Goal: Check status: Check status

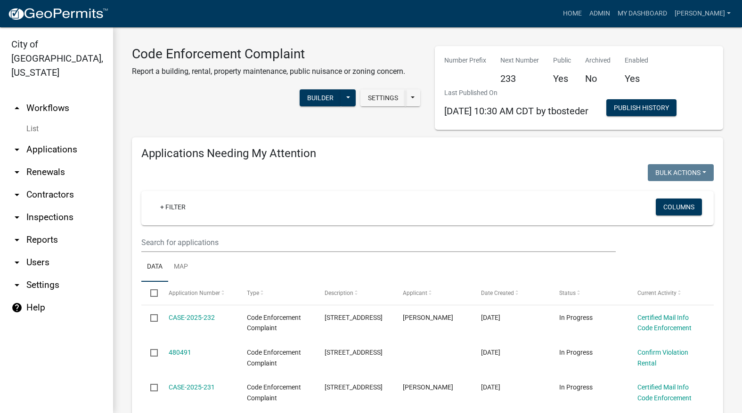
select select "3: 100"
click at [614, 19] on link "Admin" at bounding box center [599, 14] width 28 height 18
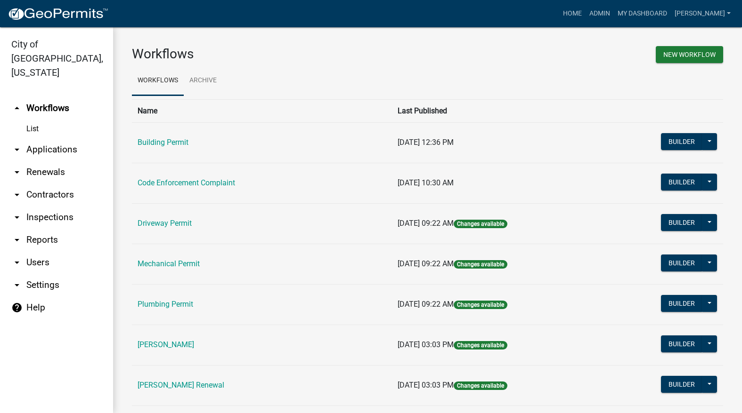
click at [186, 352] on td "[PERSON_NAME]" at bounding box center [262, 345] width 260 height 40
click at [192, 339] on td "[PERSON_NAME]" at bounding box center [262, 345] width 260 height 40
click at [193, 344] on link "[PERSON_NAME]" at bounding box center [165, 344] width 57 height 9
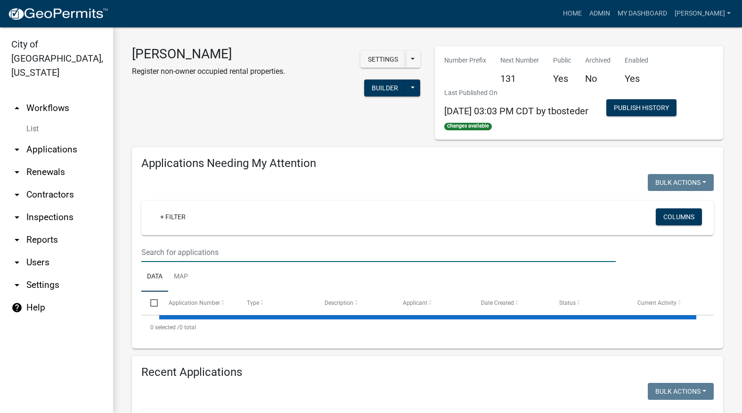
drag, startPoint x: 315, startPoint y: 251, endPoint x: 322, endPoint y: 252, distance: 7.2
click at [315, 251] on input "text" at bounding box center [378, 252] width 474 height 19
select select "3: 100"
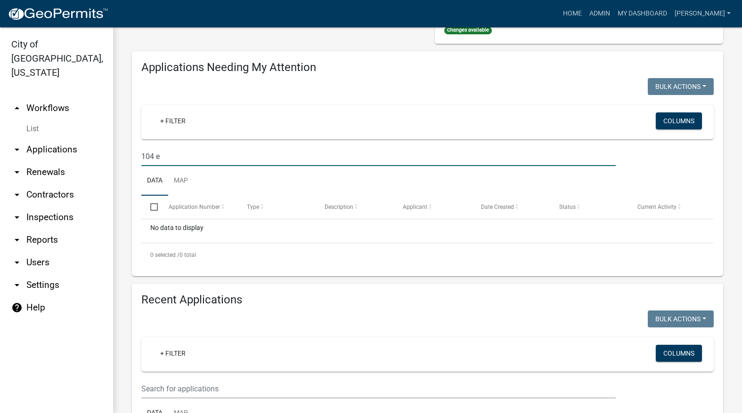
scroll to position [141, 0]
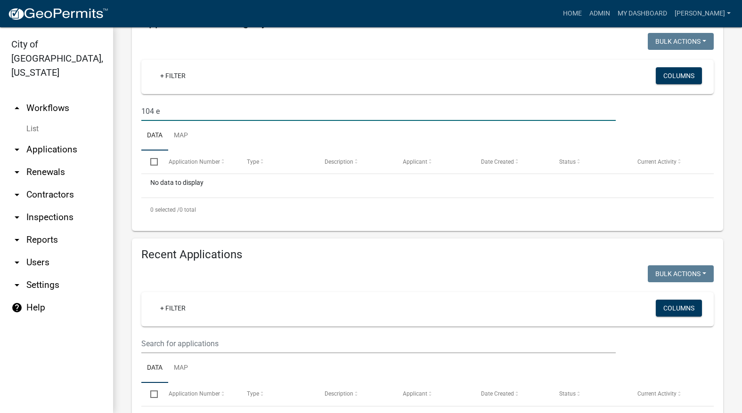
type input "104 e"
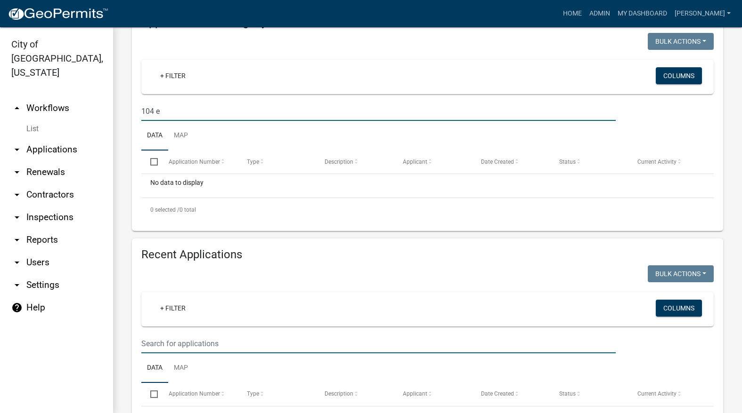
click at [342, 341] on input "text" at bounding box center [378, 343] width 474 height 19
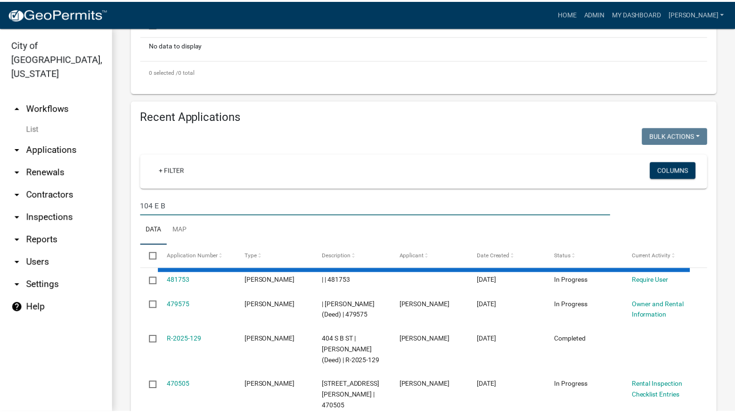
scroll to position [283, 0]
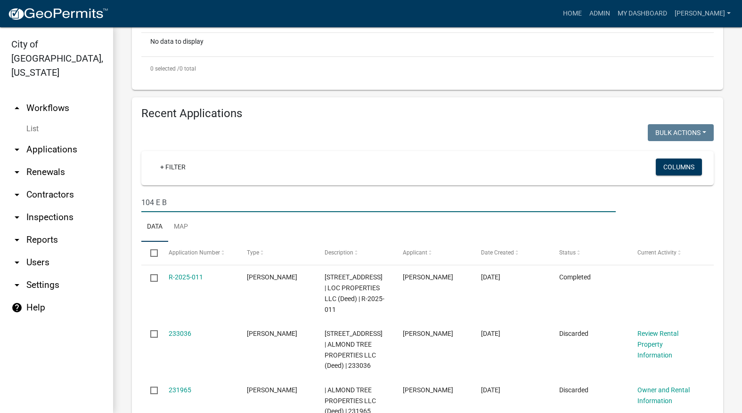
type input "104 E B"
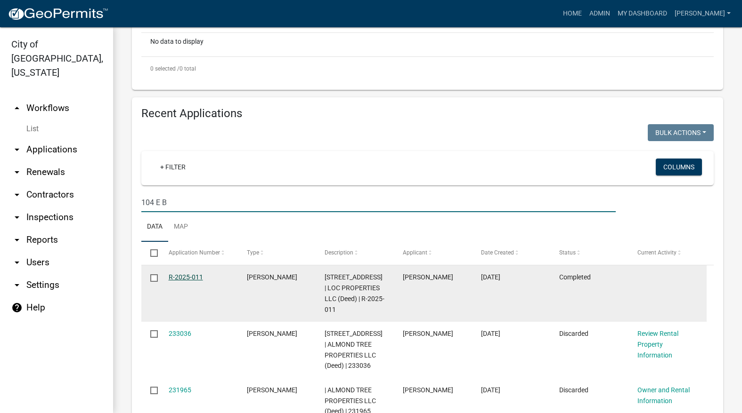
click at [187, 275] on link "R-2025-011" at bounding box center [186, 278] width 34 height 8
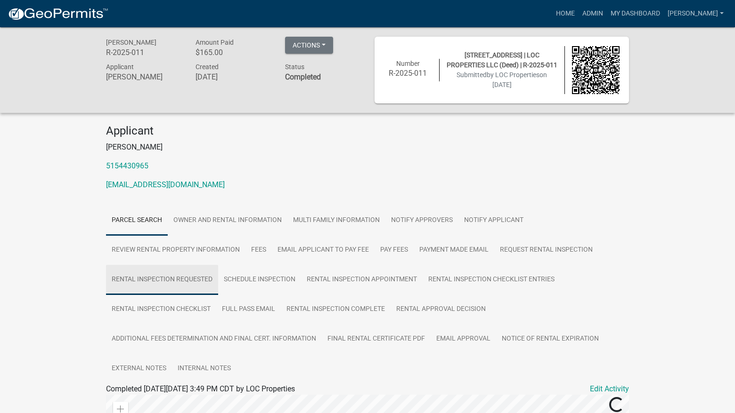
click at [188, 273] on link "Rental Inspection Requested" at bounding box center [162, 280] width 112 height 30
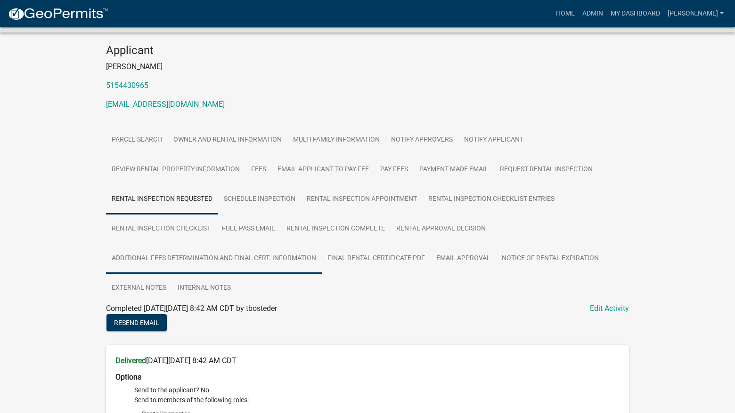
scroll to position [121, 0]
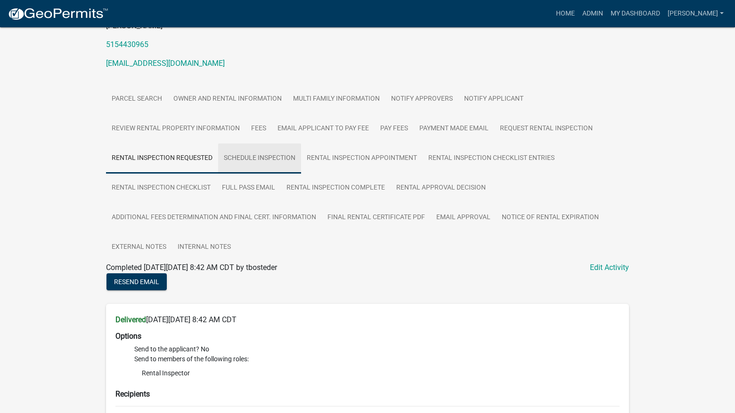
click at [280, 153] on link "Schedule Inspection" at bounding box center [259, 159] width 83 height 30
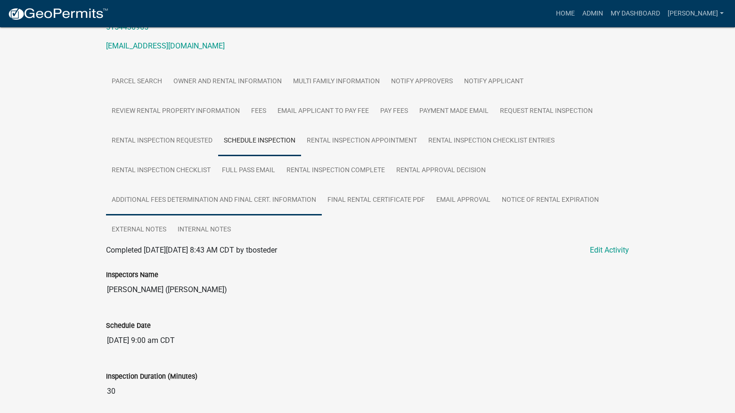
scroll to position [174, 0]
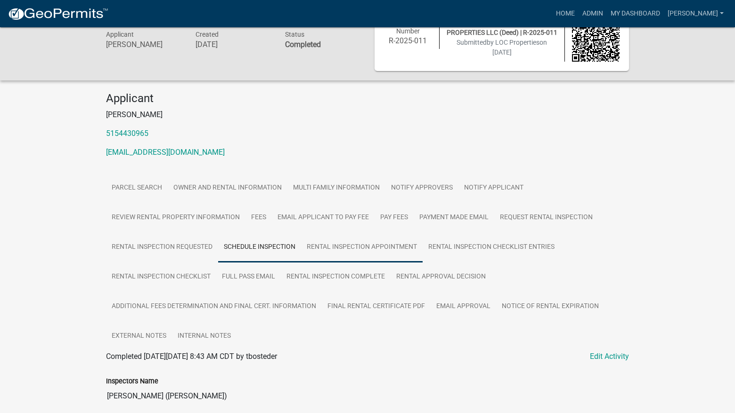
click at [385, 242] on link "Rental Inspection Appointment" at bounding box center [361, 248] width 121 height 30
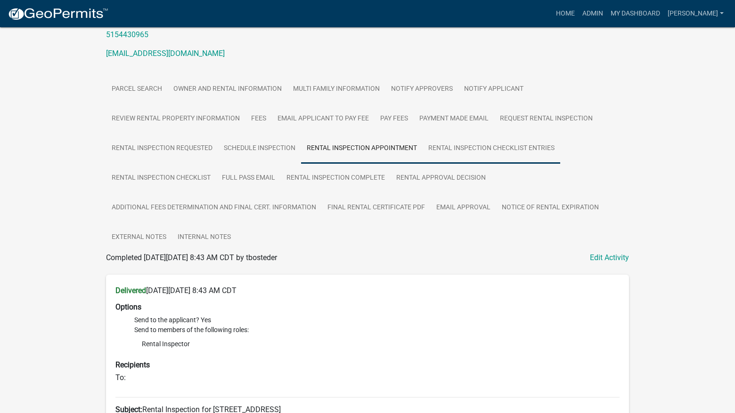
click at [503, 144] on link "Rental Inspection Checklist Entries" at bounding box center [490, 149] width 137 height 30
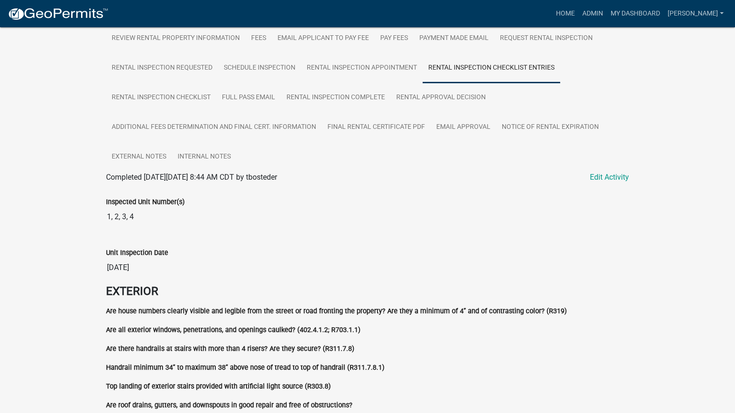
scroll to position [235, 0]
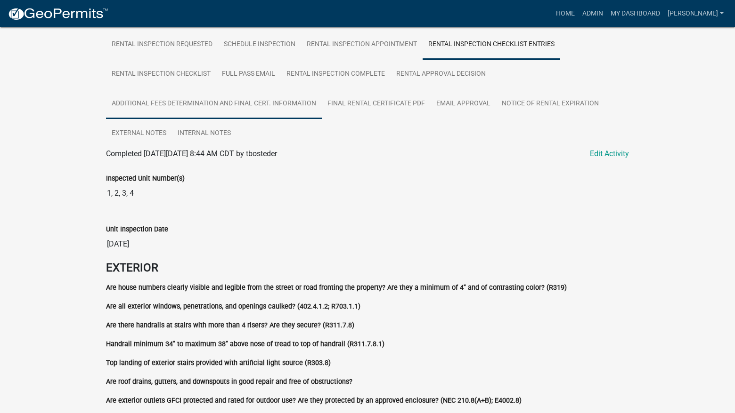
click at [246, 104] on link "Additional Fees Determination and Final Cert. Information" at bounding box center [214, 104] width 216 height 30
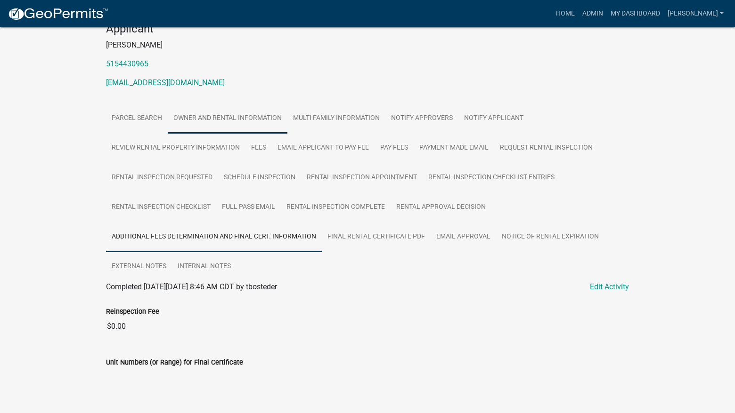
scroll to position [123, 0]
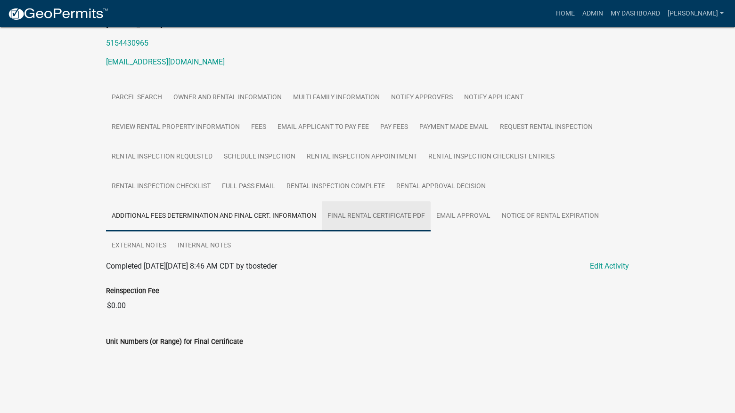
click at [411, 206] on link "Final Rental Certificate PDF" at bounding box center [376, 217] width 109 height 30
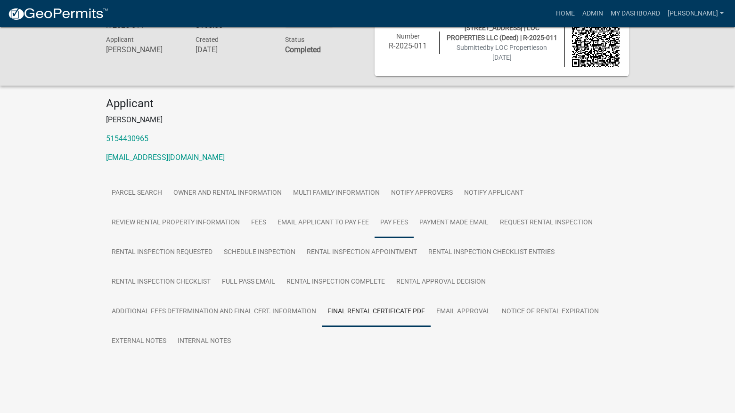
scroll to position [32, 0]
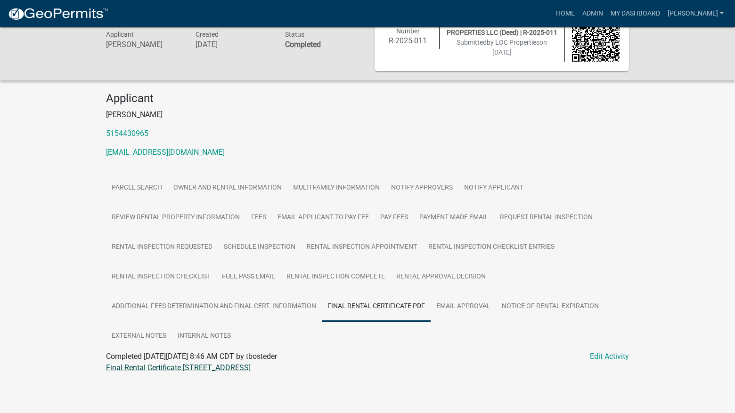
click at [206, 366] on link "Final Rental Certificate 104 E BOSTON AVE" at bounding box center [178, 368] width 145 height 9
click at [280, 248] on link "Schedule Inspection" at bounding box center [259, 248] width 83 height 30
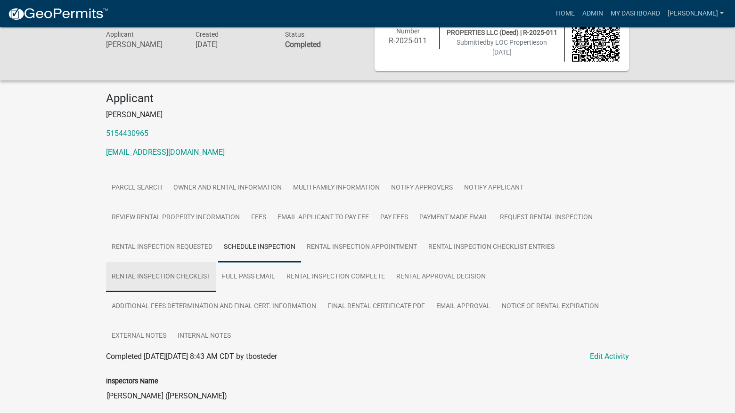
click at [199, 275] on link "Rental Inspection Checklist" at bounding box center [161, 277] width 110 height 30
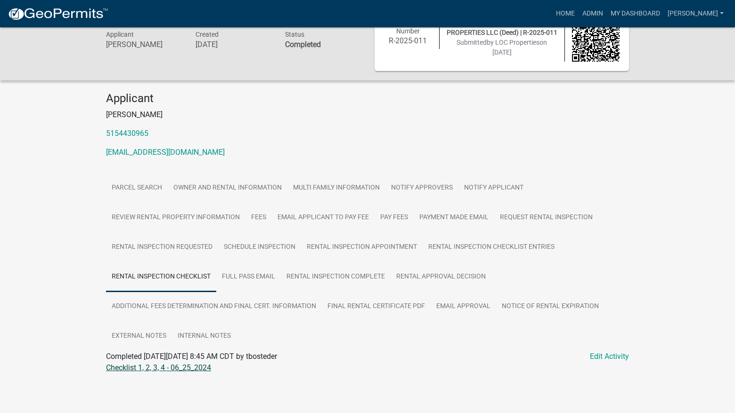
click at [188, 367] on link "Checklist 1, 2, 3, 4 - 06_25_2024" at bounding box center [158, 368] width 105 height 9
click at [267, 252] on link "Schedule Inspection" at bounding box center [259, 248] width 83 height 30
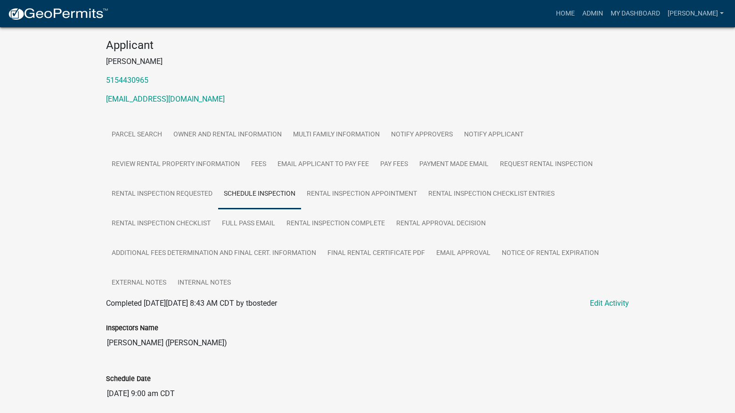
scroll to position [174, 0]
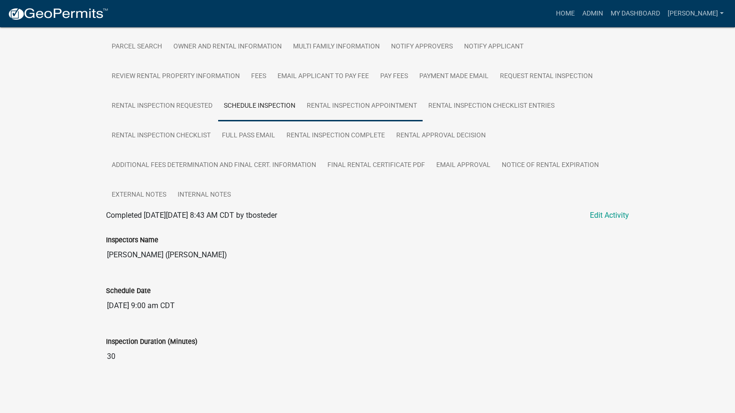
click at [364, 101] on link "Rental Inspection Appointment" at bounding box center [361, 106] width 121 height 30
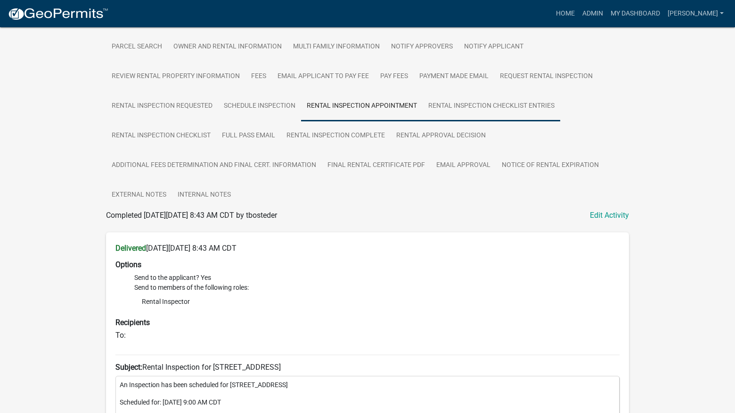
click at [476, 96] on link "Rental Inspection Checklist Entries" at bounding box center [490, 106] width 137 height 30
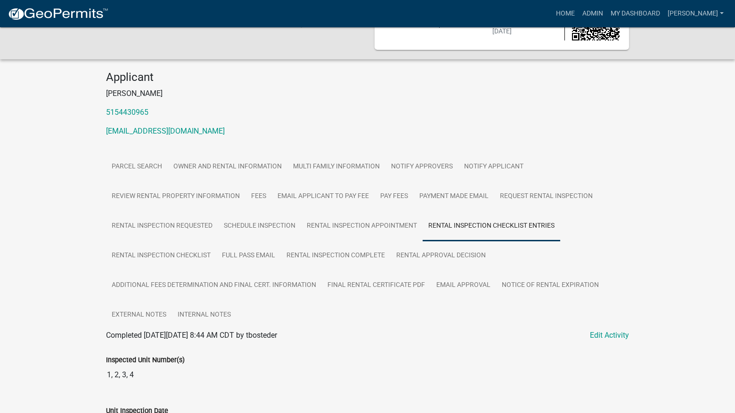
scroll to position [0, 0]
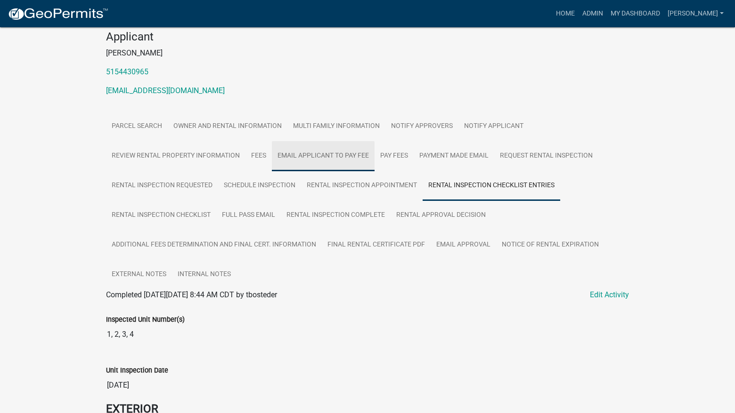
click at [358, 155] on link "Email Applicant to Pay Fee" at bounding box center [323, 156] width 103 height 30
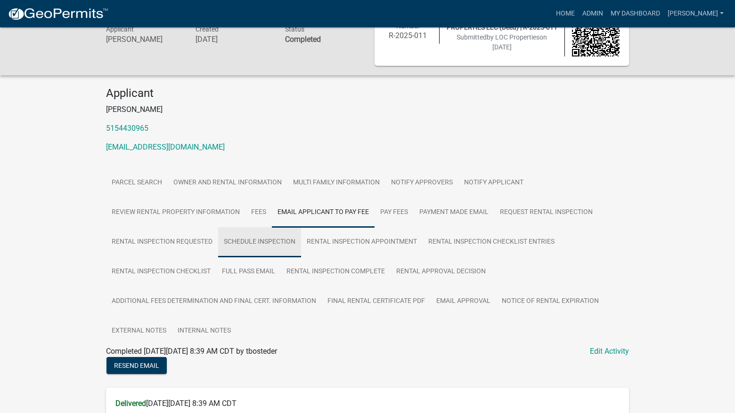
click at [243, 239] on link "Schedule Inspection" at bounding box center [259, 242] width 83 height 30
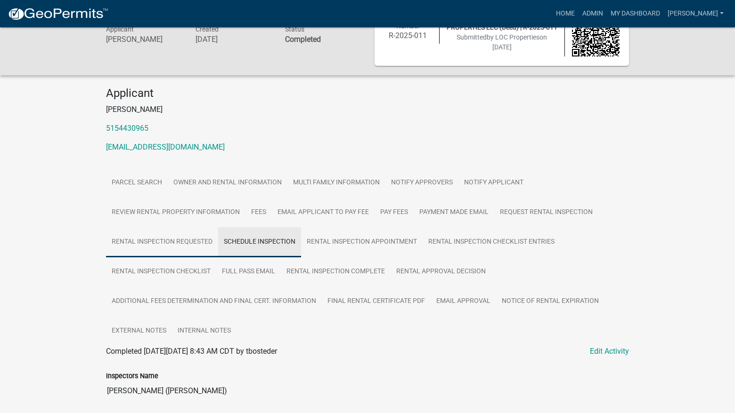
click at [174, 245] on link "Rental Inspection Requested" at bounding box center [162, 242] width 112 height 30
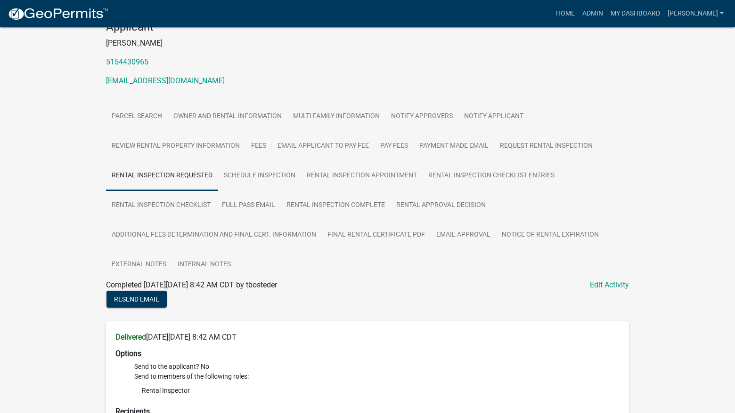
scroll to position [356, 0]
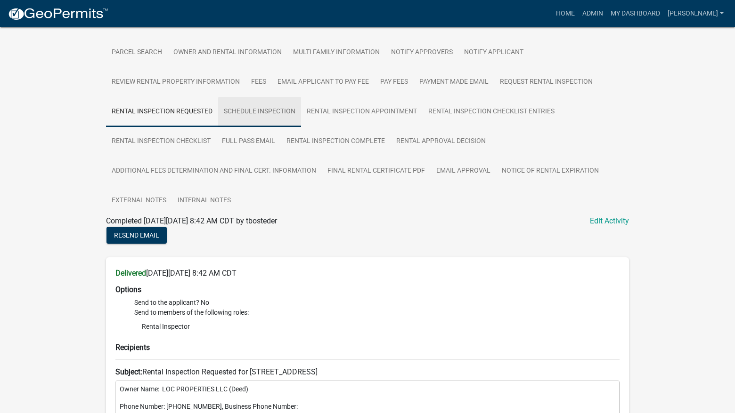
click at [258, 113] on link "Schedule Inspection" at bounding box center [259, 112] width 83 height 30
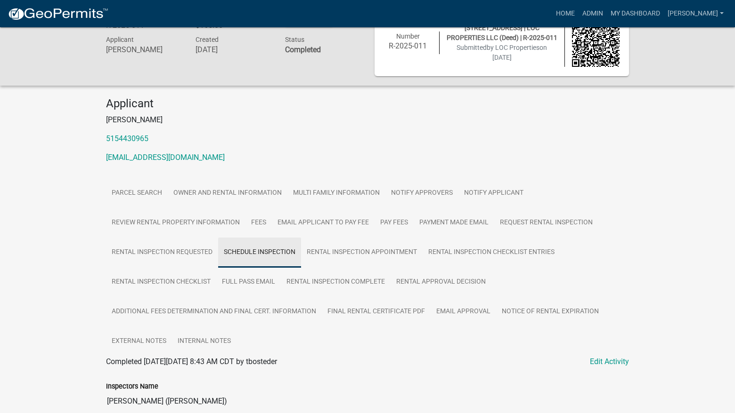
scroll to position [168, 0]
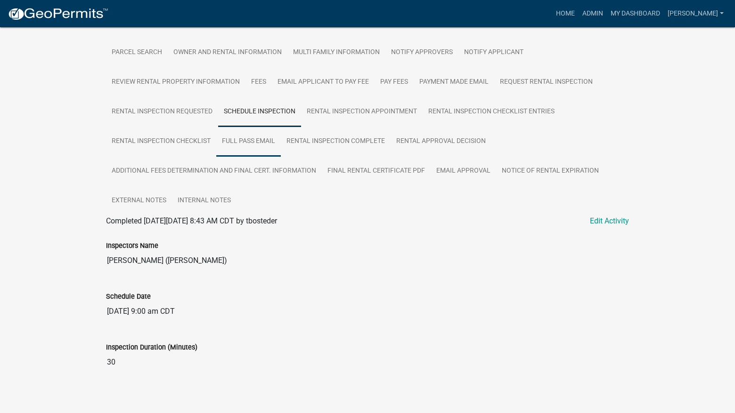
click at [264, 141] on link "Full Pass Email" at bounding box center [248, 142] width 65 height 30
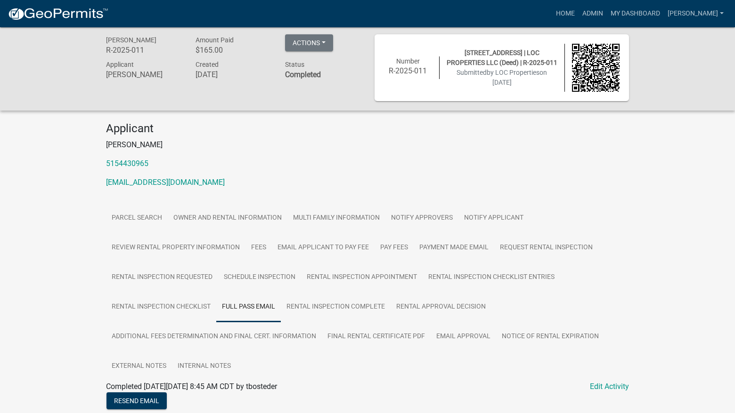
scroll to position [0, 0]
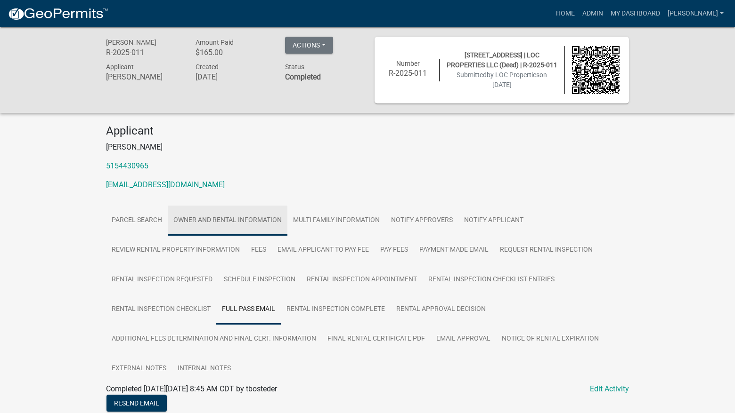
click at [213, 221] on link "Owner and Rental Information" at bounding box center [228, 221] width 120 height 30
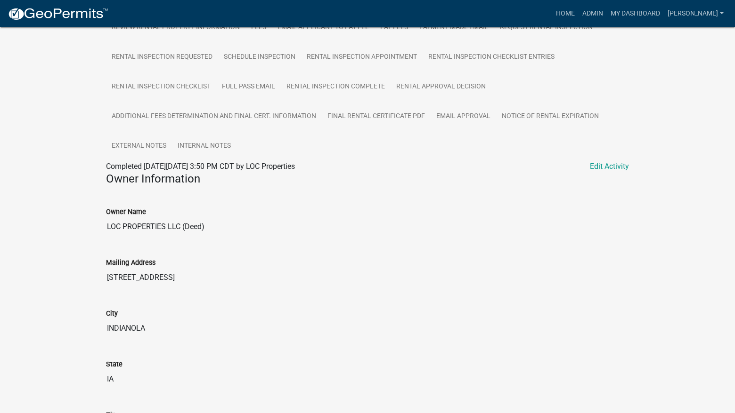
scroll to position [283, 0]
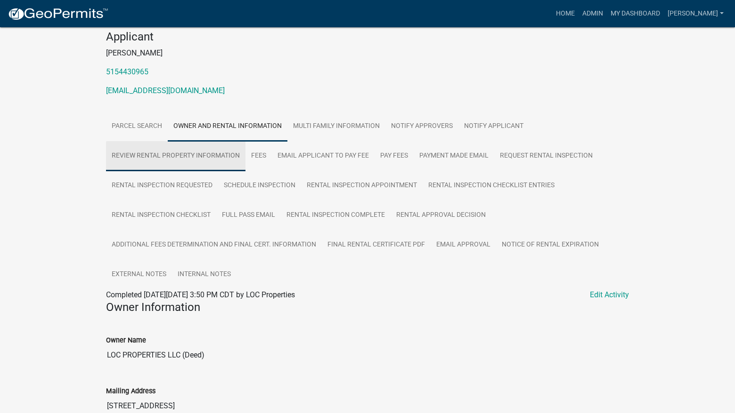
click at [189, 156] on link "Review Rental Property Information" at bounding box center [175, 156] width 139 height 30
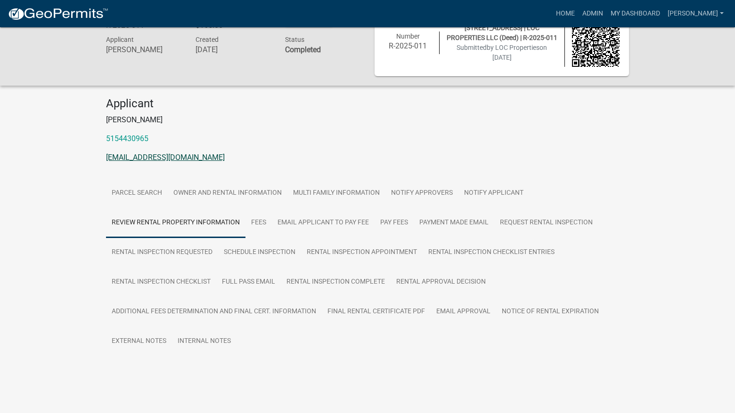
scroll to position [27, 0]
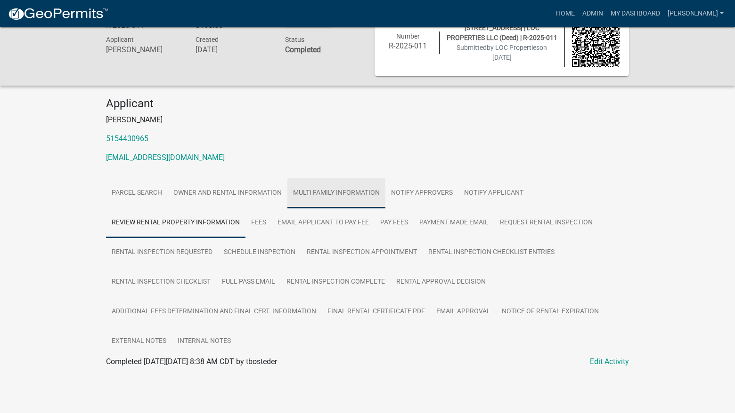
click at [337, 188] on link "Multi Family Information" at bounding box center [336, 193] width 98 height 30
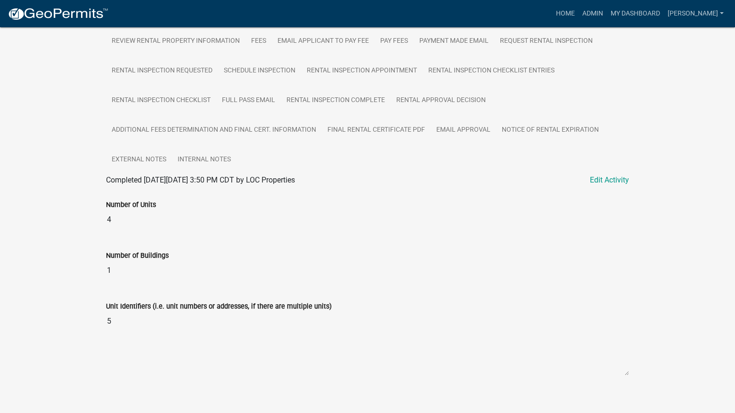
scroll to position [216, 0]
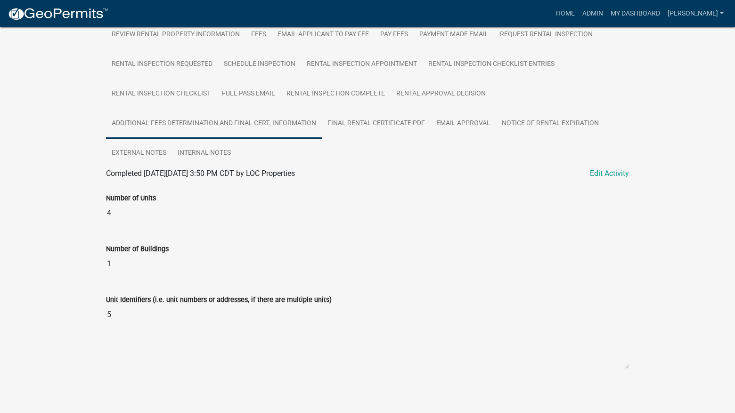
click at [289, 121] on link "Additional Fees Determination and Final Cert. Information" at bounding box center [214, 124] width 216 height 30
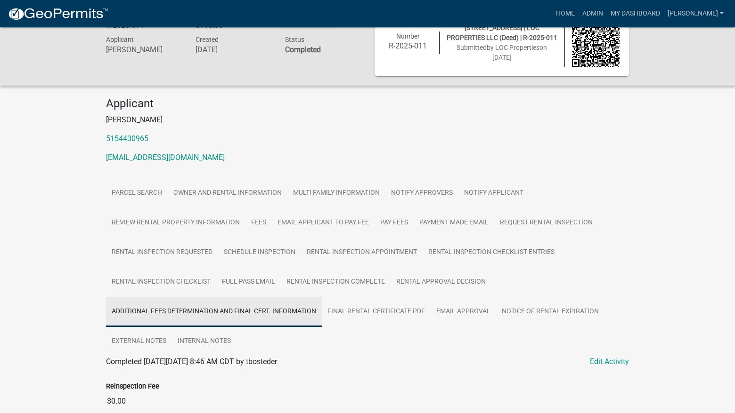
scroll to position [123, 0]
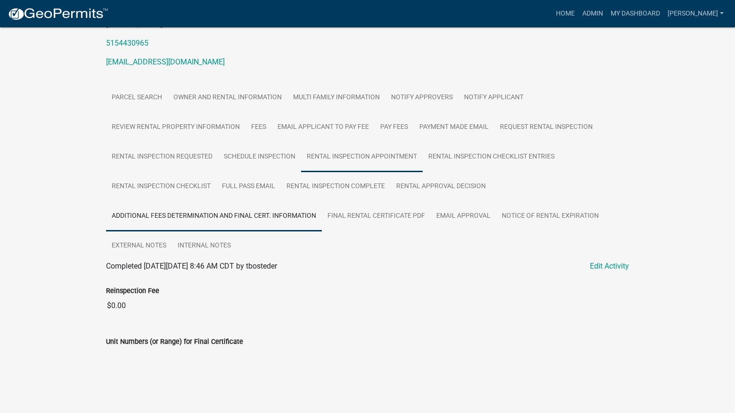
click at [371, 145] on link "Rental Inspection Appointment" at bounding box center [361, 157] width 121 height 30
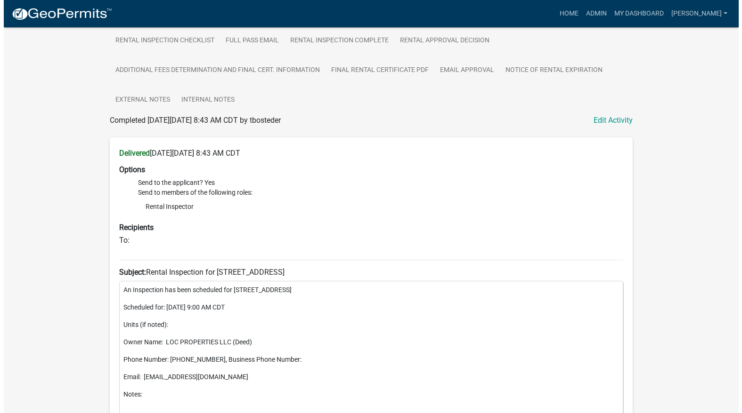
scroll to position [0, 0]
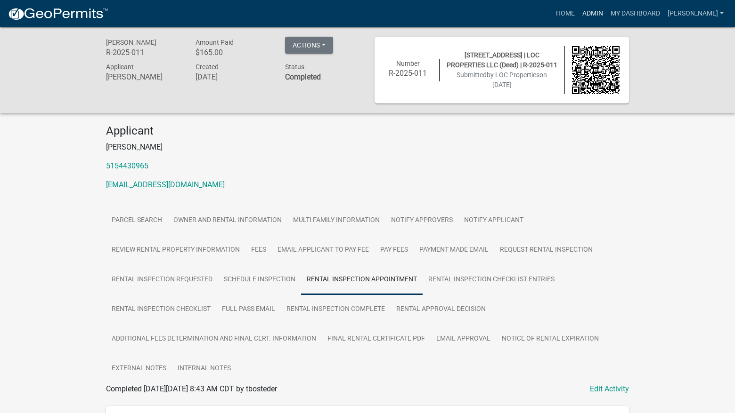
click at [606, 9] on link "Admin" at bounding box center [592, 14] width 28 height 18
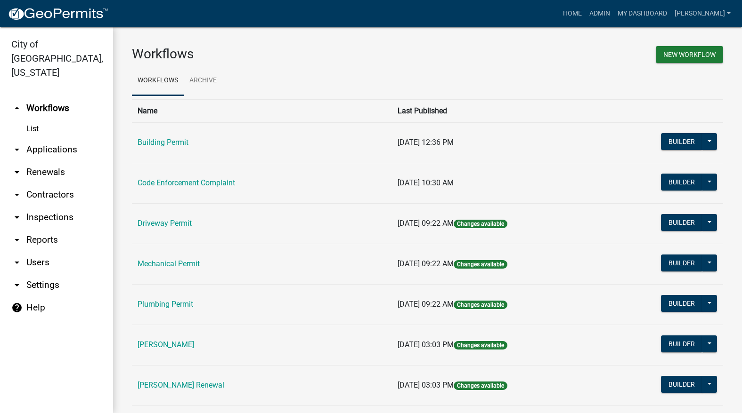
click at [169, 346] on link "[PERSON_NAME]" at bounding box center [165, 344] width 57 height 9
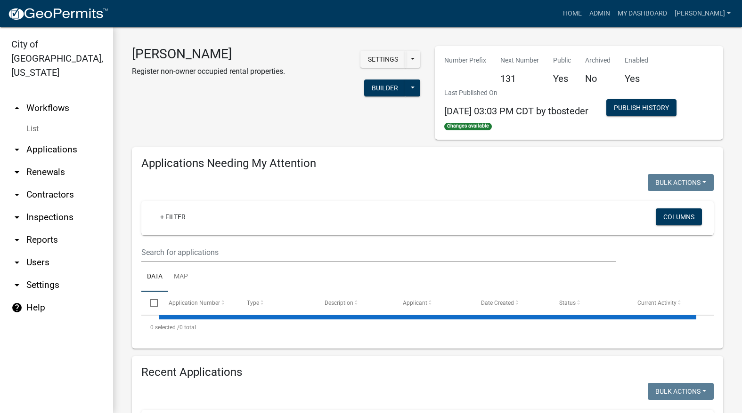
select select "3: 100"
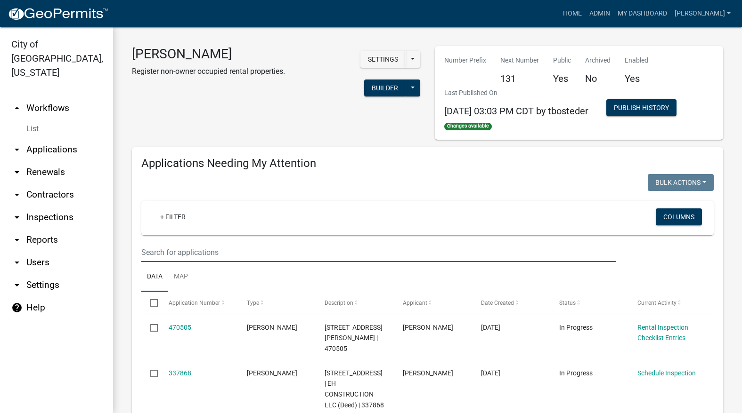
click at [209, 251] on input "text" at bounding box center [378, 252] width 474 height 19
type input "104"
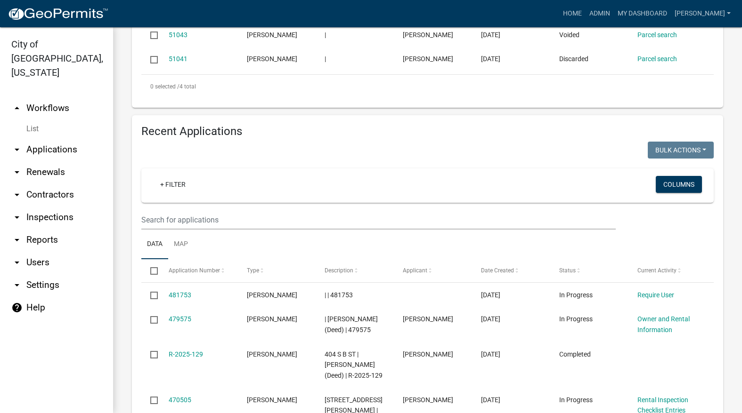
scroll to position [424, 0]
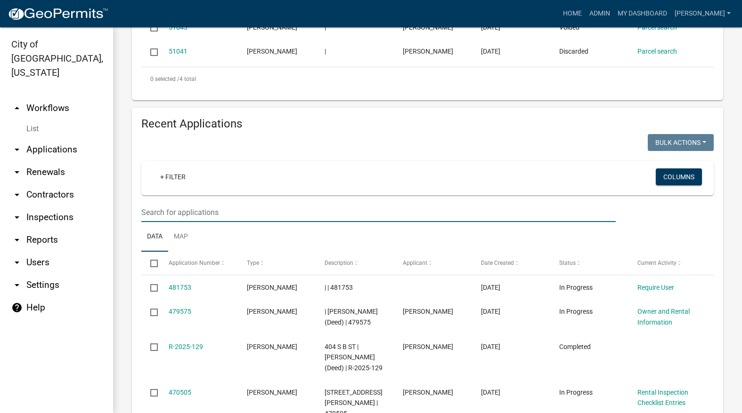
click at [210, 203] on input "text" at bounding box center [378, 212] width 474 height 19
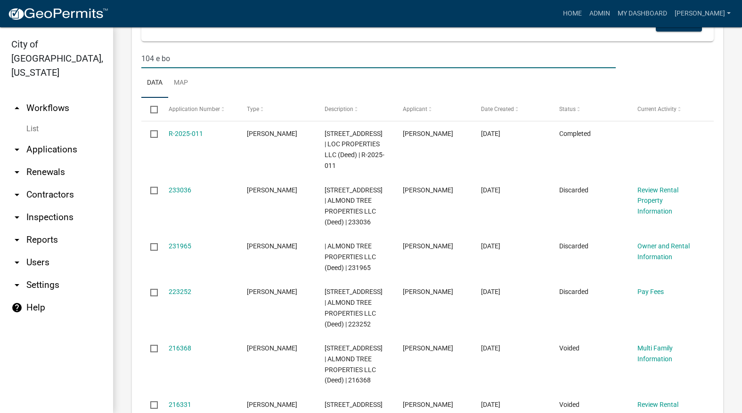
scroll to position [565, 0]
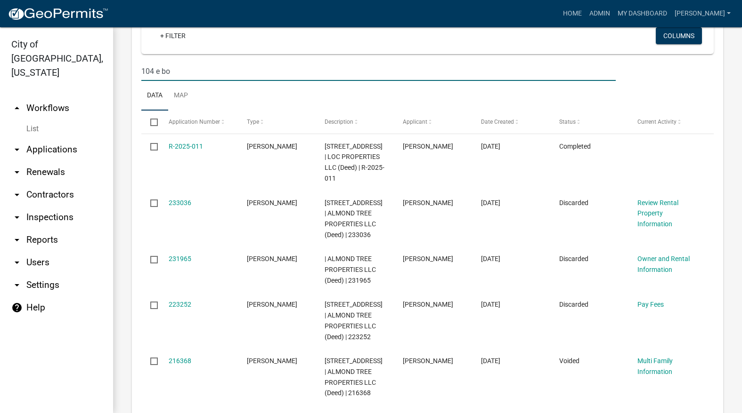
type input "104 e bo"
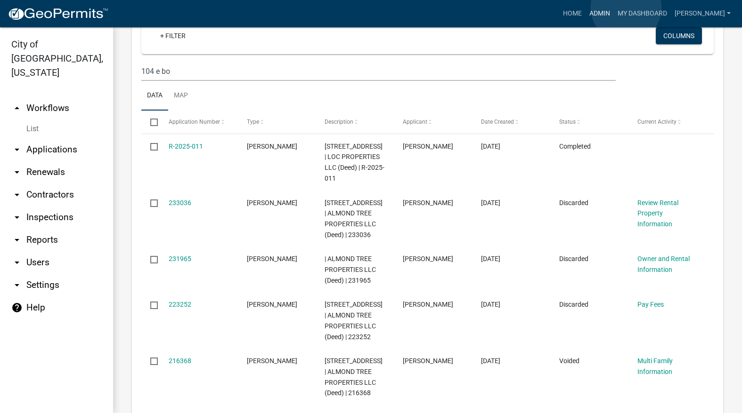
click at [614, 8] on link "Admin" at bounding box center [599, 14] width 28 height 18
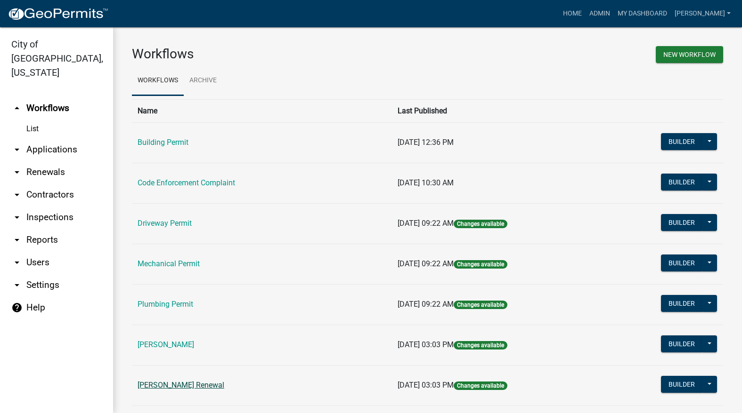
click at [164, 384] on link "[PERSON_NAME] Renewal" at bounding box center [180, 385] width 87 height 9
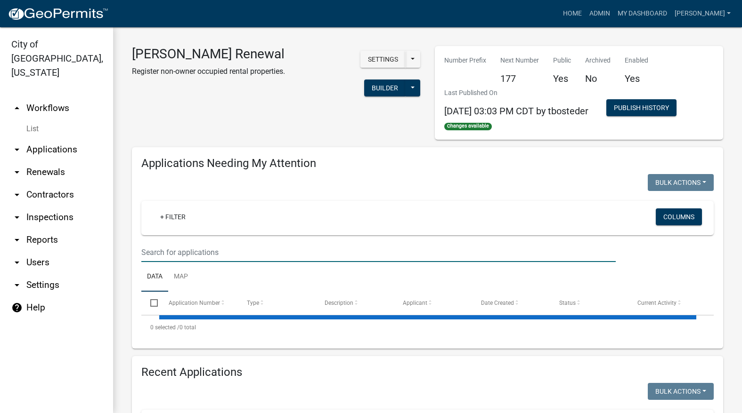
click at [188, 251] on input "text" at bounding box center [378, 252] width 474 height 19
select select "3: 100"
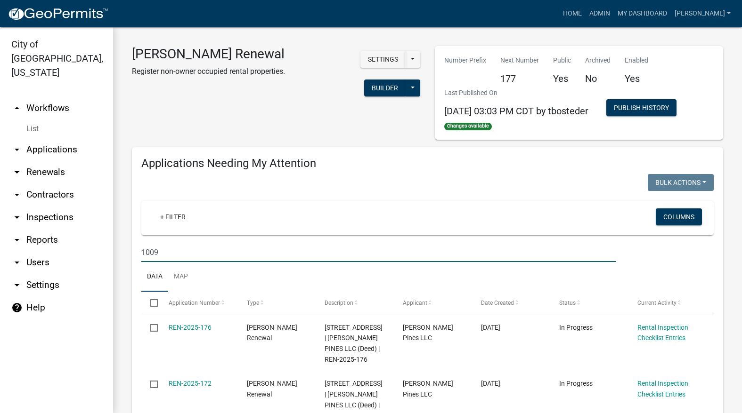
type input "1009"
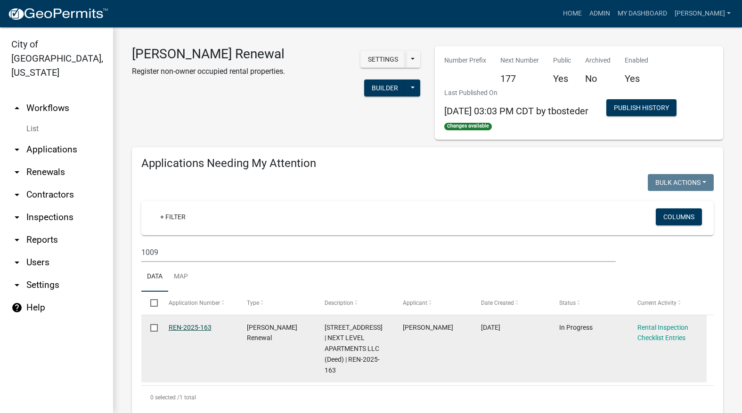
click at [188, 326] on link "REN-2025-163" at bounding box center [190, 328] width 43 height 8
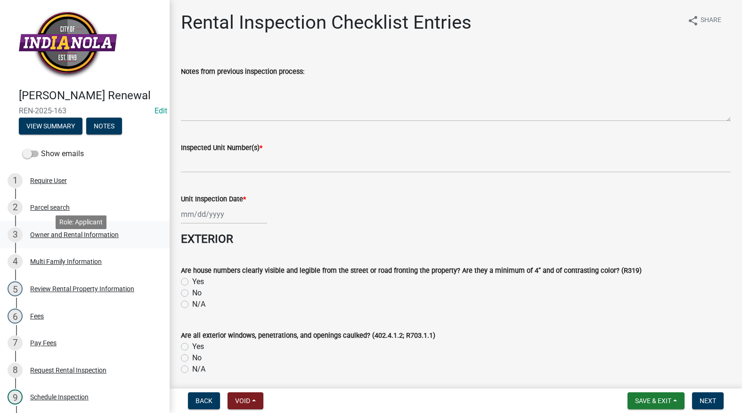
click at [57, 238] on div "Owner and Rental Information" at bounding box center [74, 235] width 89 height 7
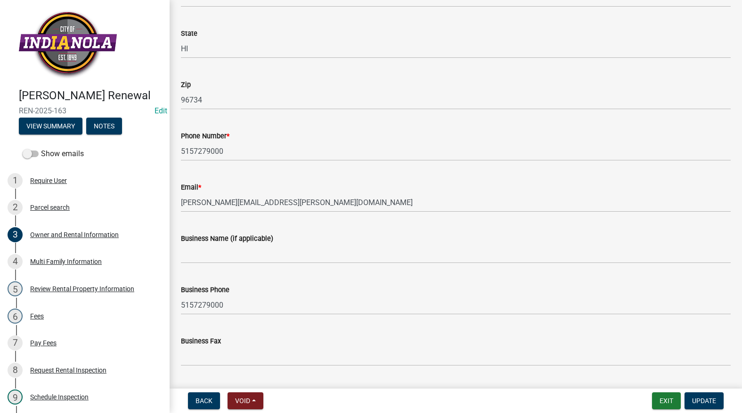
scroll to position [235, 0]
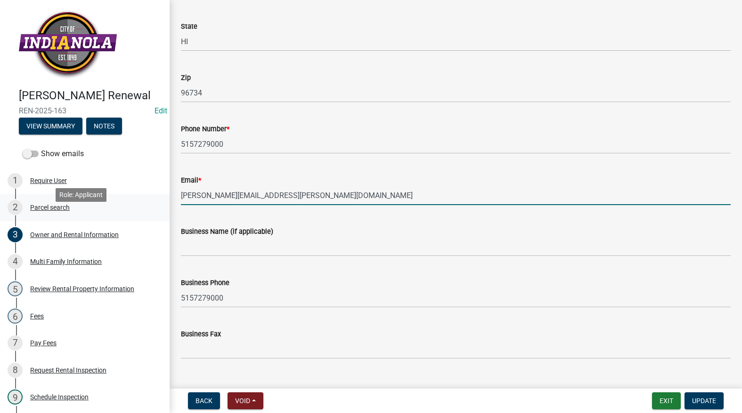
drag, startPoint x: 305, startPoint y: 196, endPoint x: 156, endPoint y: 210, distance: 149.5
click at [156, 210] on div "Rental Registration Renewal REN-2025-163 Edit View Summary Notes Show emails 1 …" at bounding box center [371, 206] width 742 height 413
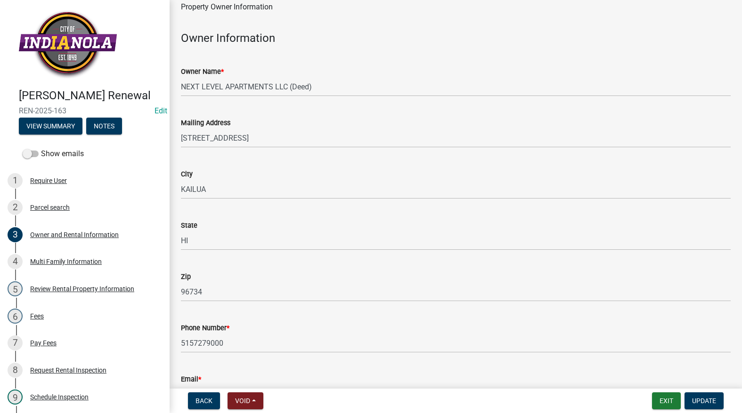
scroll to position [94, 0]
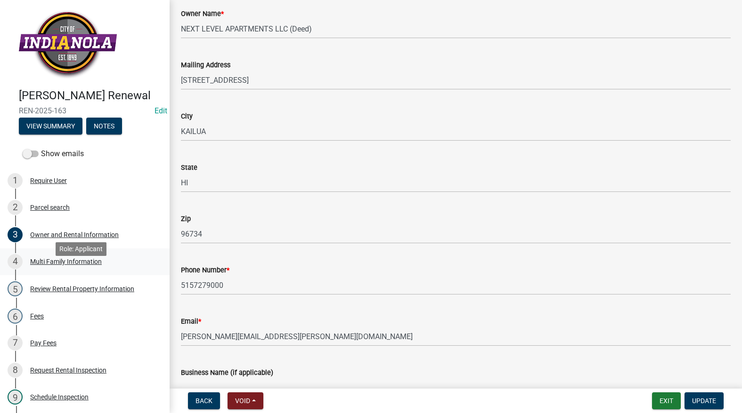
drag, startPoint x: 72, startPoint y: 274, endPoint x: 64, endPoint y: 287, distance: 15.4
click at [72, 265] on div "Multi Family Information" at bounding box center [66, 262] width 72 height 7
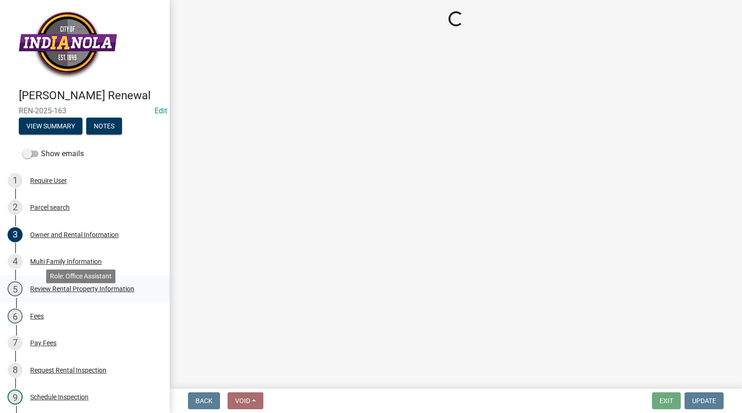
click at [60, 297] on div "5 Review Rental Property Information" at bounding box center [81, 289] width 147 height 15
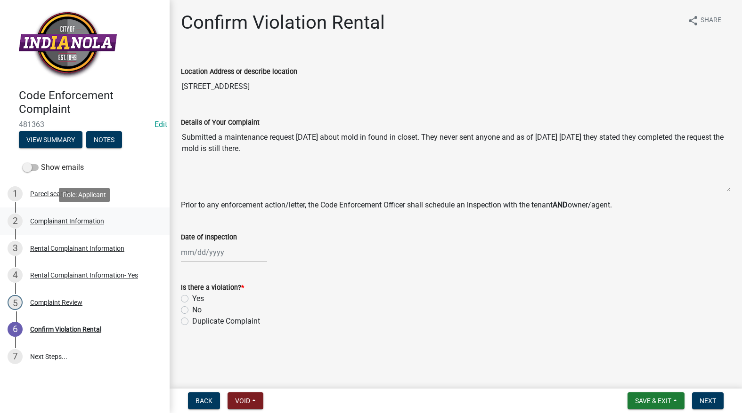
click at [70, 222] on div "Complainant Information" at bounding box center [67, 221] width 74 height 7
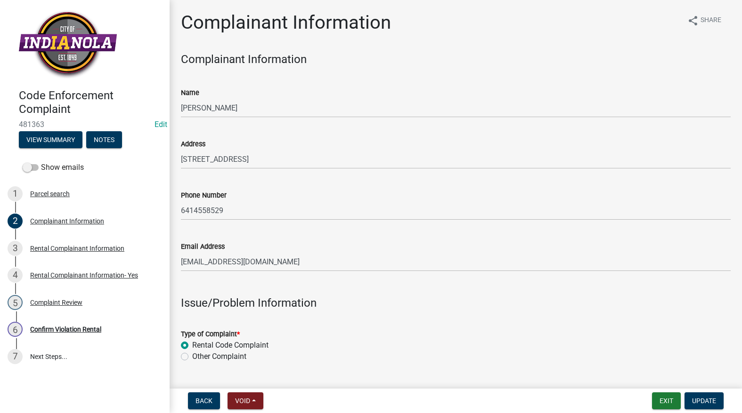
scroll to position [330, 0]
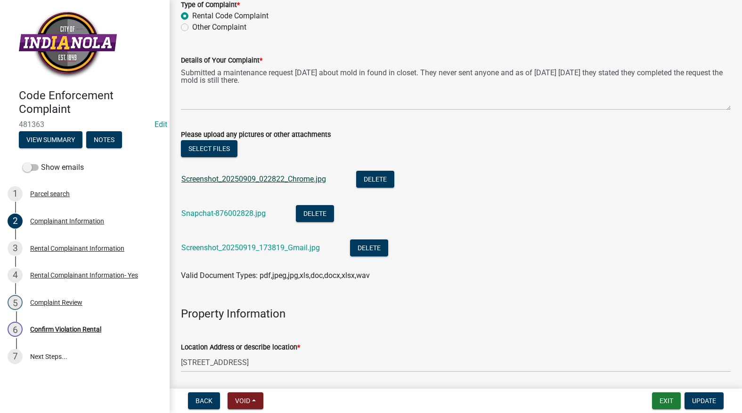
click at [236, 179] on link "Screenshot_20250909_022822_Chrome.jpg" at bounding box center [253, 179] width 145 height 9
click at [220, 210] on link "Snapchat-876002828.jpg" at bounding box center [223, 213] width 84 height 9
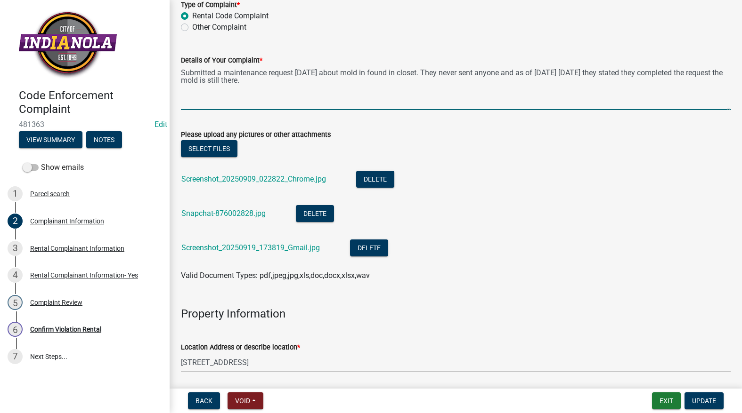
drag, startPoint x: 338, startPoint y: 80, endPoint x: 170, endPoint y: 67, distance: 168.6
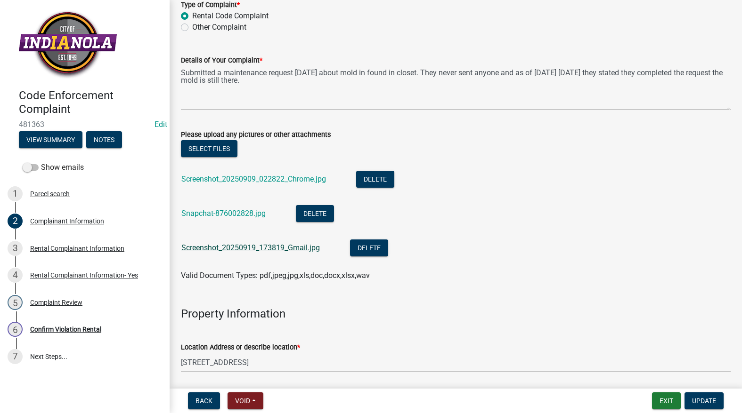
click at [278, 249] on link "Screenshot_20250919_173819_Gmail.jpg" at bounding box center [250, 247] width 138 height 9
click at [284, 177] on link "Screenshot_20250909_022822_Chrome.jpg" at bounding box center [253, 179] width 145 height 9
click at [261, 178] on link "Screenshot_20250909_022822_Chrome.jpg" at bounding box center [253, 179] width 145 height 9
click at [246, 215] on link "Snapchat-876002828.jpg" at bounding box center [223, 213] width 84 height 9
click at [243, 209] on link "Snapchat-876002828.jpg" at bounding box center [223, 213] width 84 height 9
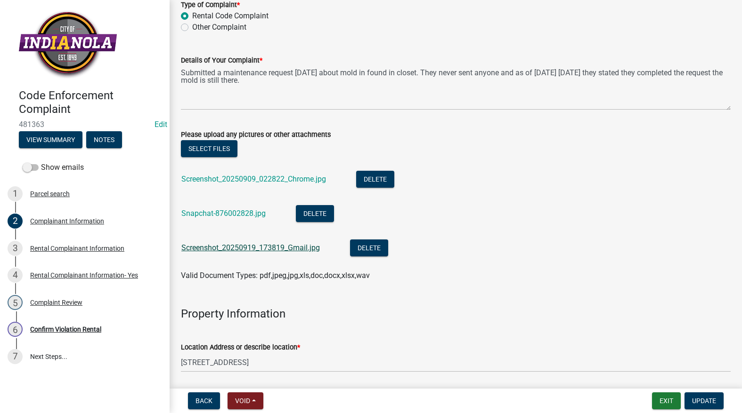
click at [227, 247] on link "Screenshot_20250919_173819_Gmail.jpg" at bounding box center [250, 247] width 138 height 9
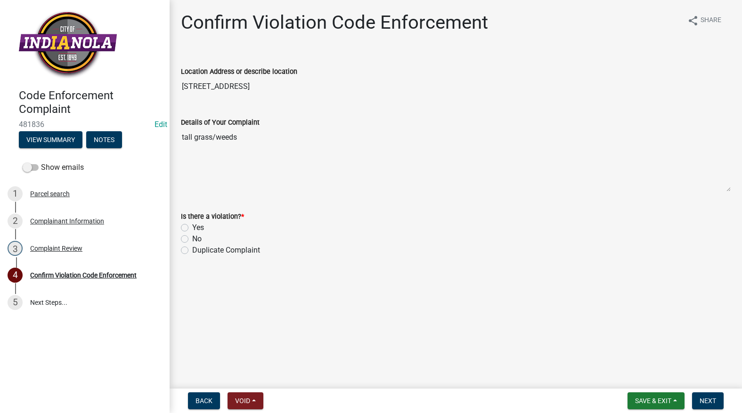
drag, startPoint x: 242, startPoint y: 89, endPoint x: 170, endPoint y: 101, distance: 73.0
click at [170, 101] on div "Confirm Violation Code Enforcement share Share Location Address or describe loc…" at bounding box center [456, 142] width 572 height 262
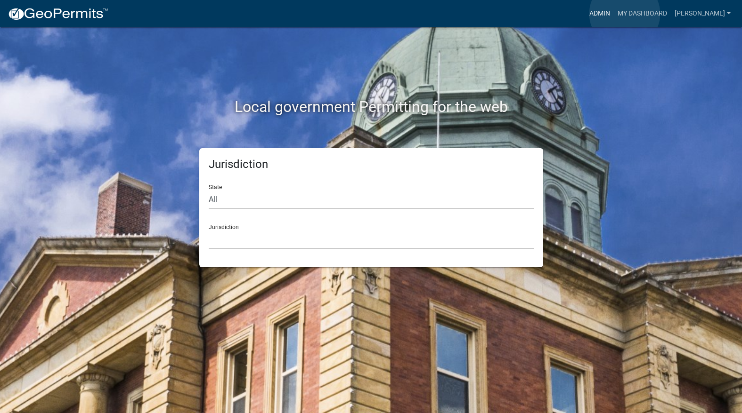
click at [614, 14] on link "Admin" at bounding box center [599, 14] width 28 height 18
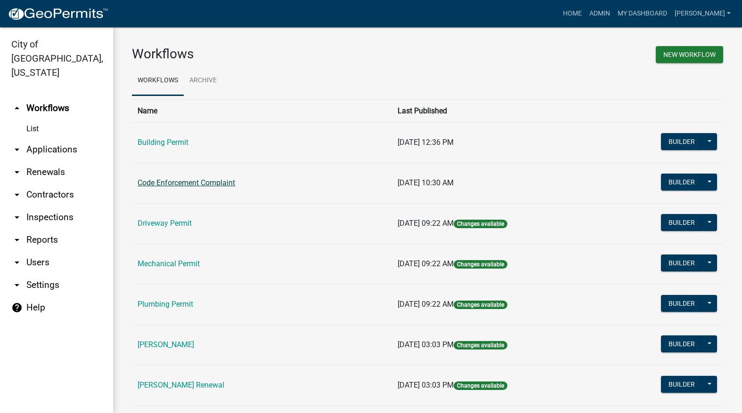
click at [179, 181] on link "Code Enforcement Complaint" at bounding box center [185, 182] width 97 height 9
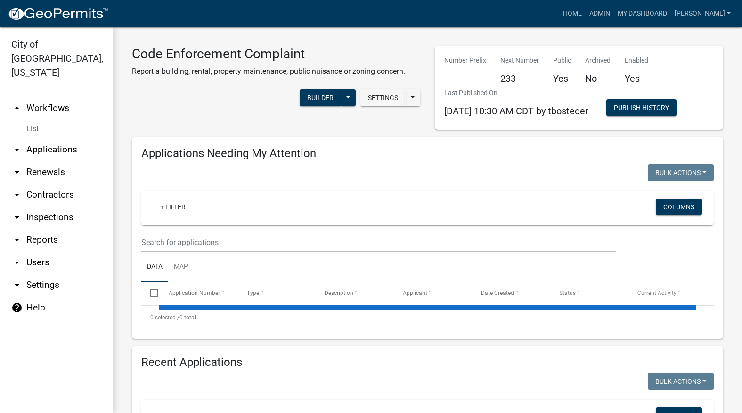
select select "3: 100"
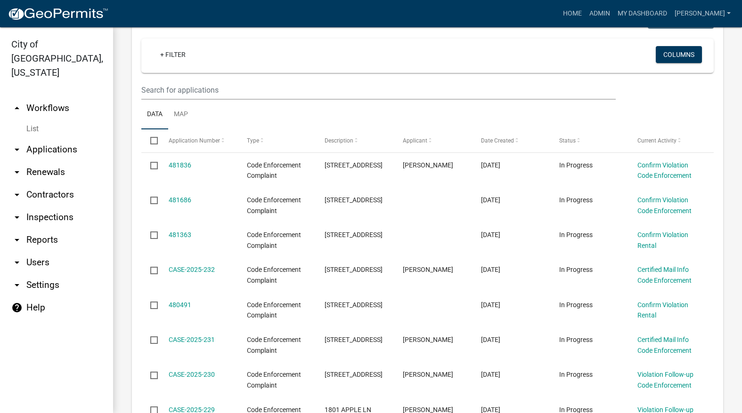
scroll to position [188, 0]
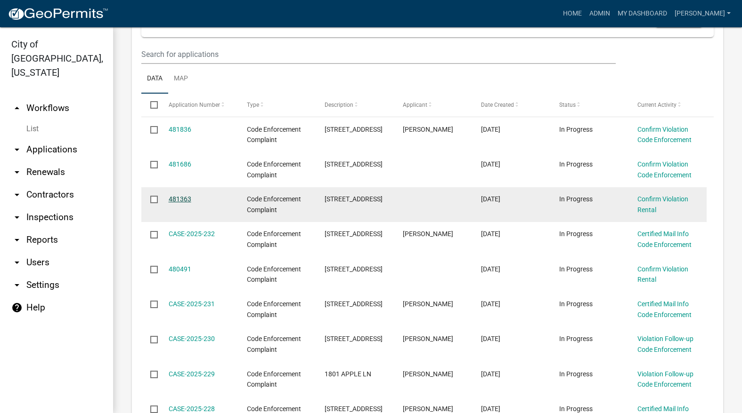
click at [183, 202] on link "481363" at bounding box center [180, 199] width 23 height 8
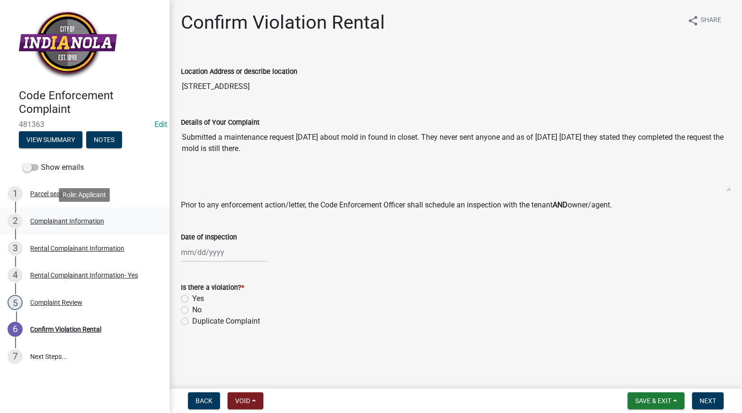
click at [69, 217] on div "2 Complainant Information" at bounding box center [81, 221] width 147 height 15
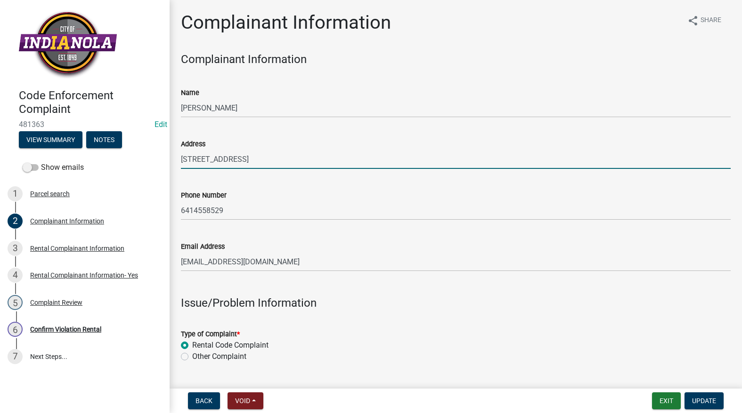
drag, startPoint x: 263, startPoint y: 157, endPoint x: 180, endPoint y: 158, distance: 82.9
click at [180, 158] on div "Address 1100 E 2nd Ave Apt 1" at bounding box center [456, 147] width 564 height 44
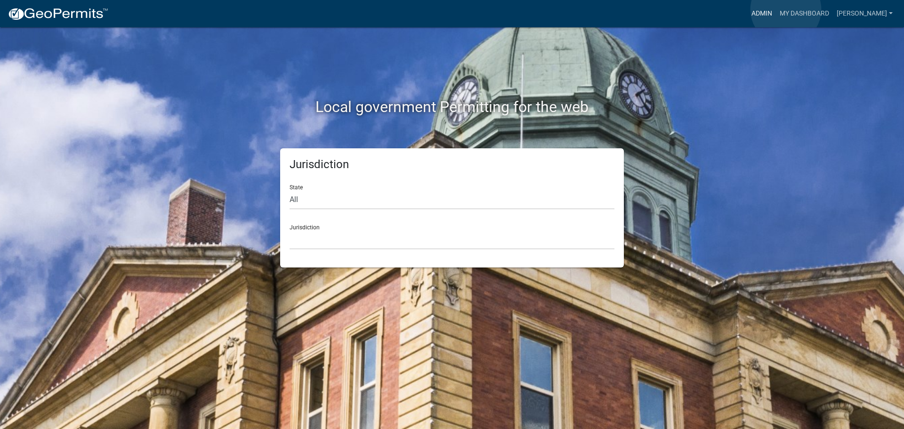
click at [776, 10] on link "Admin" at bounding box center [762, 14] width 28 height 18
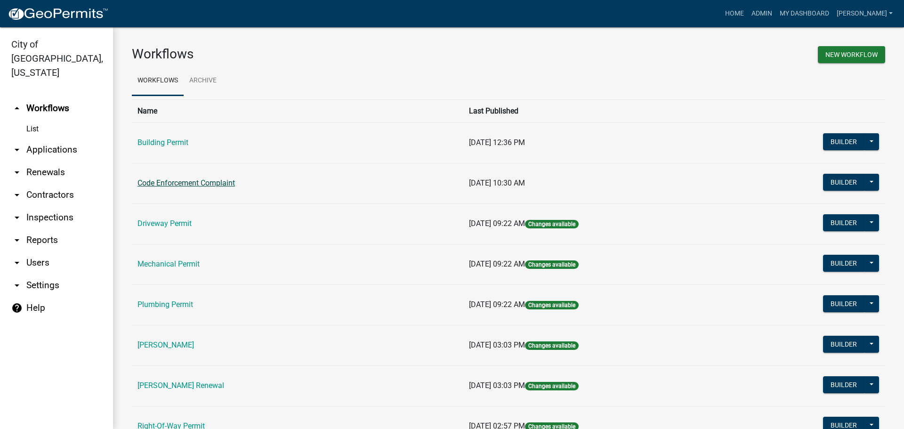
click at [204, 184] on link "Code Enforcement Complaint" at bounding box center [185, 182] width 97 height 9
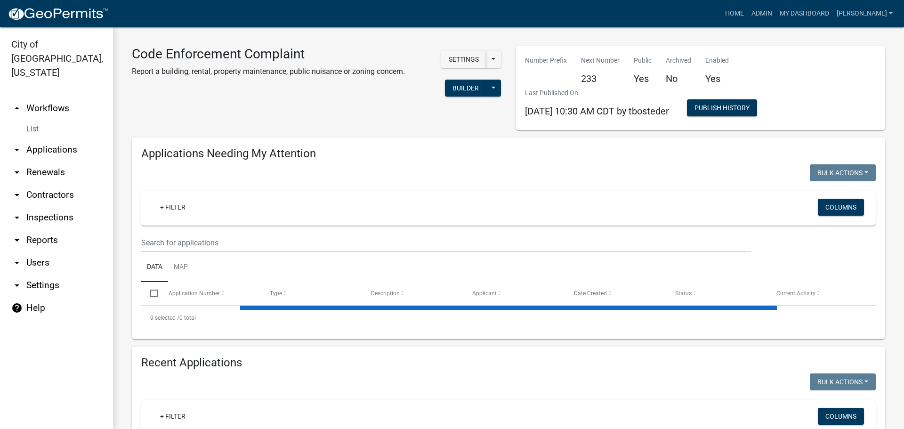
select select "3: 100"
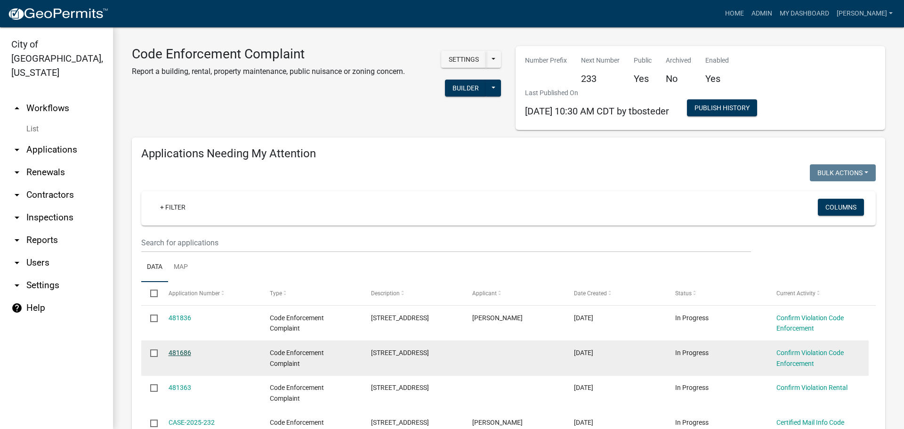
click at [188, 349] on link "481686" at bounding box center [180, 353] width 23 height 8
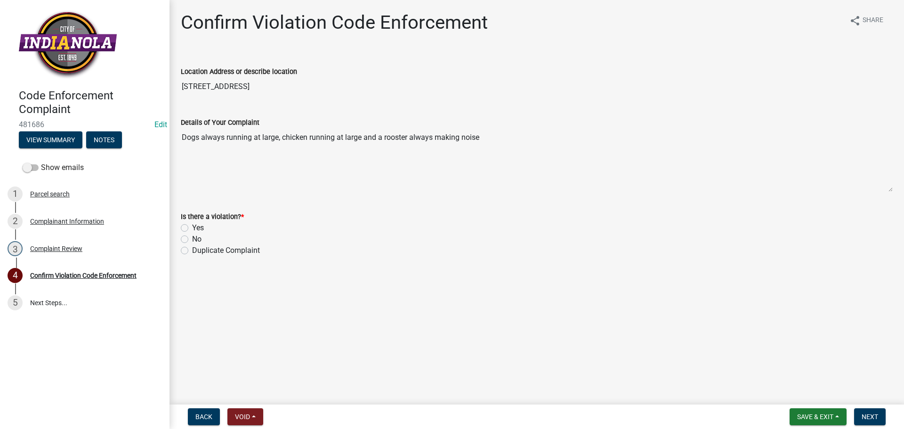
drag, startPoint x: 221, startPoint y: 83, endPoint x: 151, endPoint y: 102, distance: 72.3
click at [151, 102] on div "Code Enforcement Complaint 481686 Edit View Summary Notes Show emails 1 Parcel …" at bounding box center [452, 214] width 904 height 429
